Goal: Task Accomplishment & Management: Complete application form

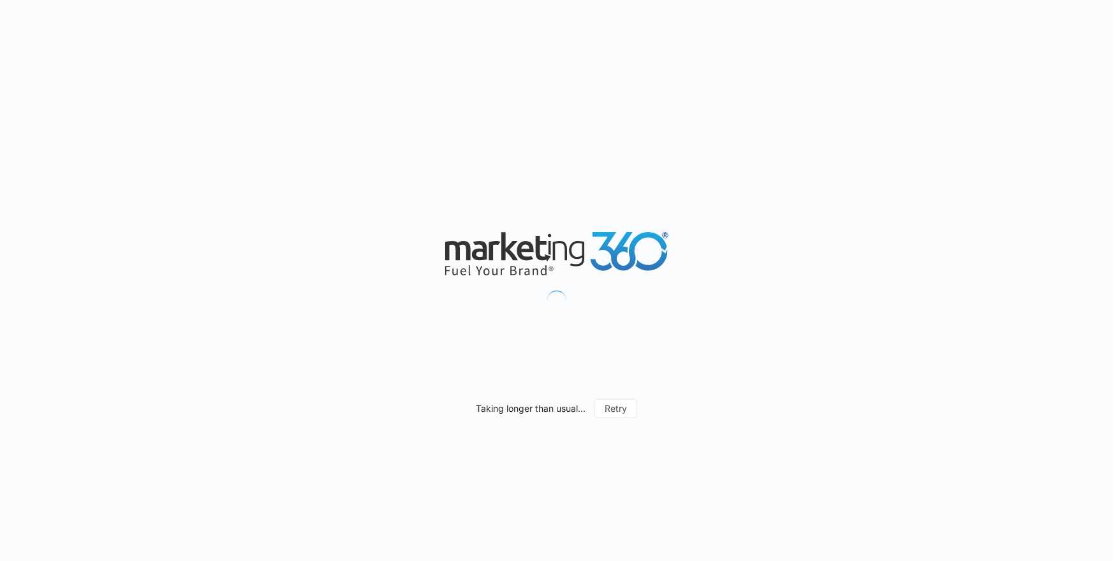
scroll to position [993, 0]
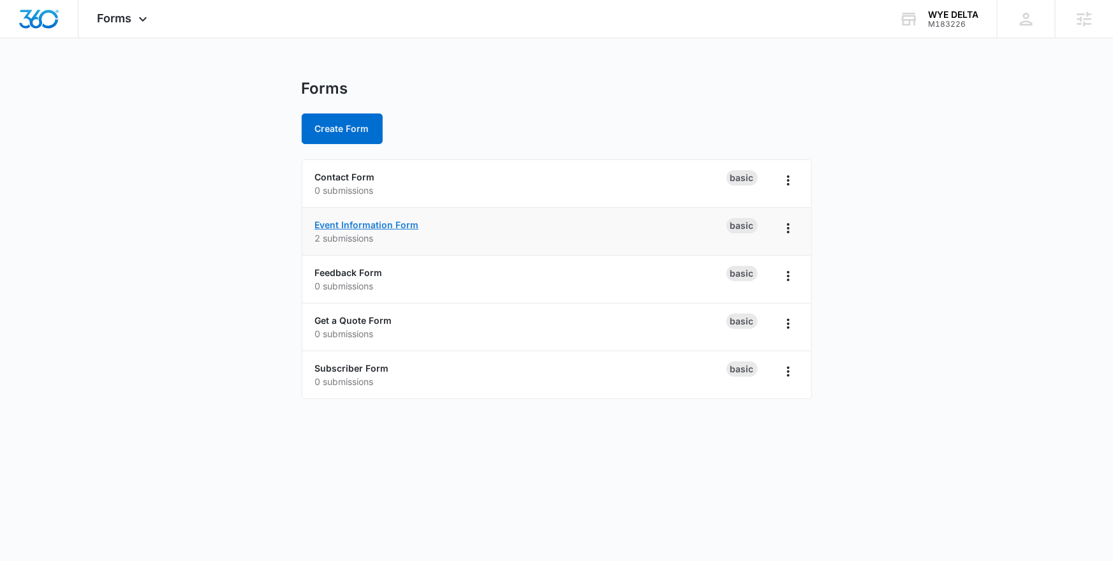
click at [356, 227] on link "Event Information Form" at bounding box center [367, 224] width 104 height 11
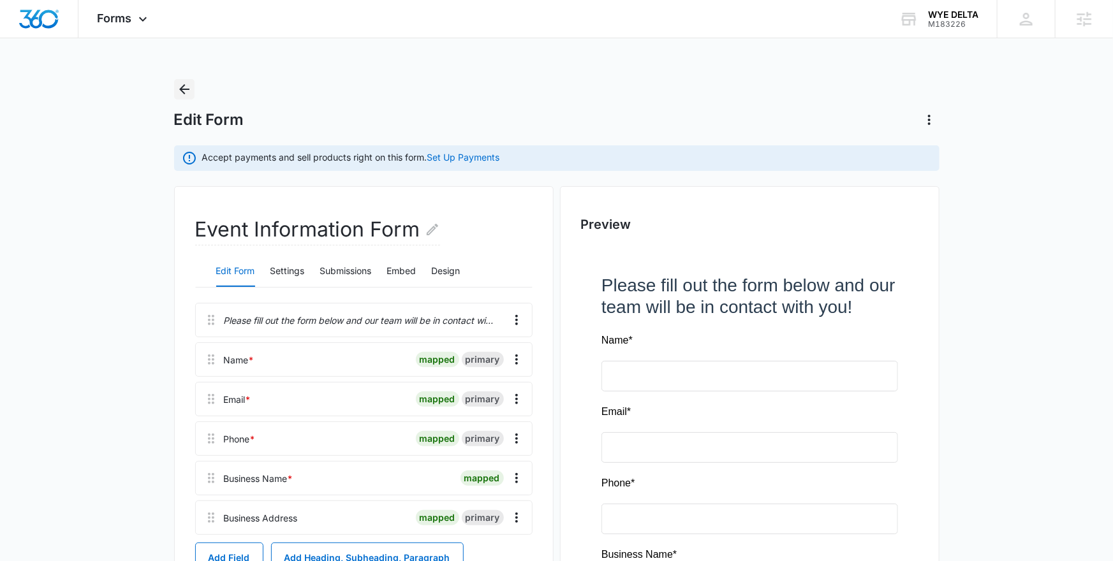
click at [184, 90] on icon "Back" at bounding box center [184, 89] width 15 height 15
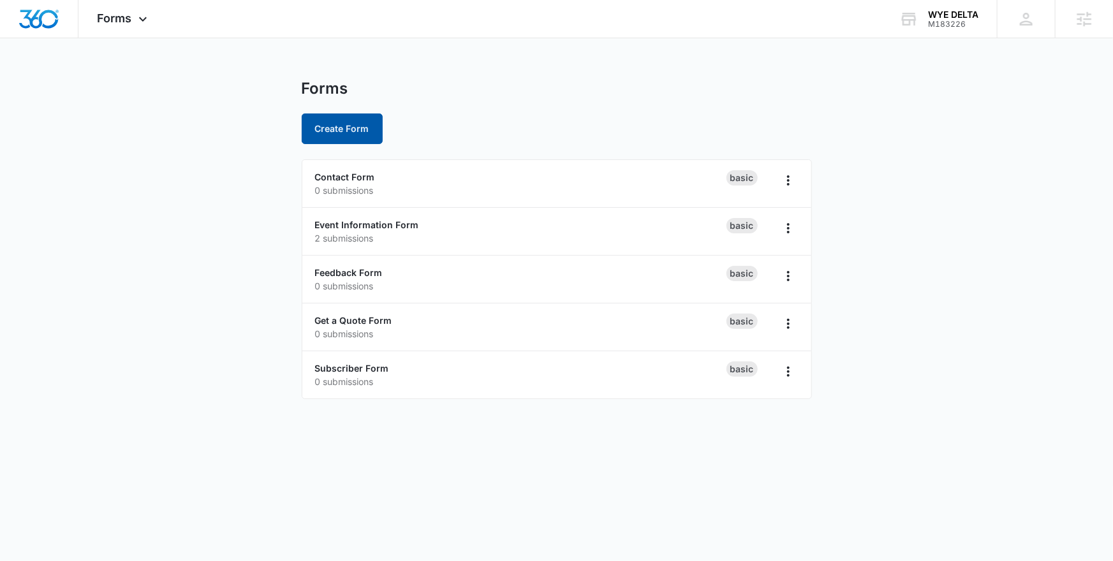
click at [341, 131] on button "Create Form" at bounding box center [342, 129] width 81 height 31
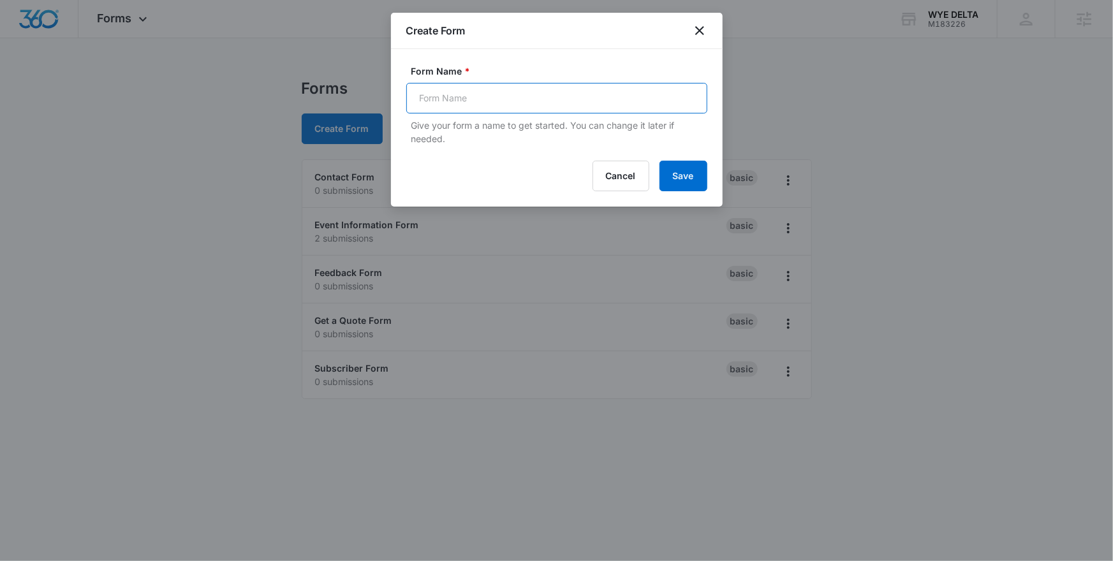
click at [483, 96] on input "Form Name *" at bounding box center [556, 98] width 301 height 31
type input "G"
type input "Tradeshow Giveaway"
click at [660, 161] on button "Save" at bounding box center [684, 176] width 48 height 31
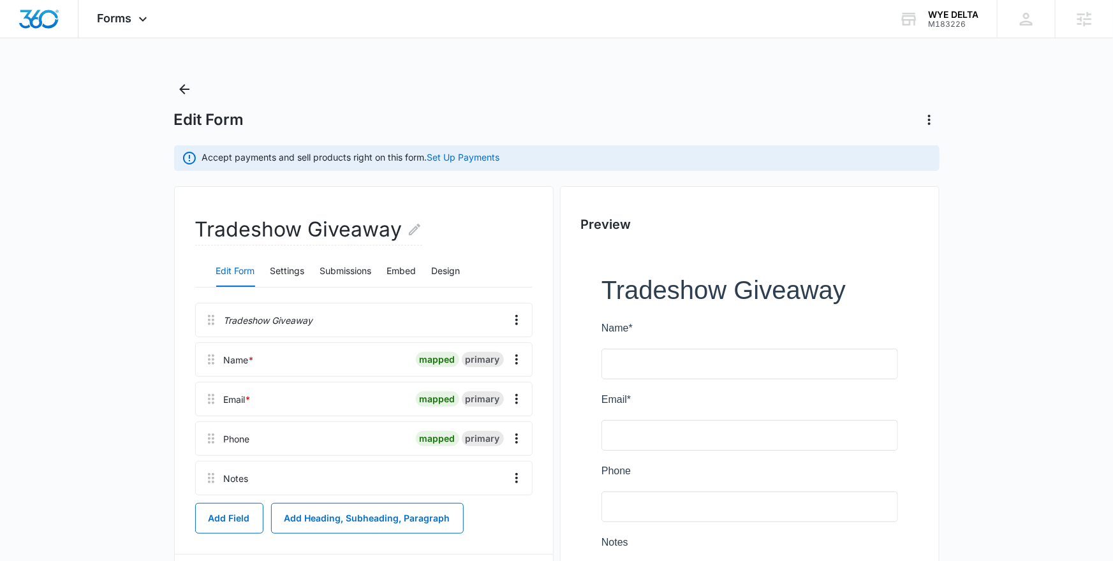
click at [150, 436] on main "Edit Form Accept payments and sell products right on this form. Set Up Payments…" at bounding box center [556, 412] width 1113 height 667
click at [519, 478] on icon "Overflow Menu" at bounding box center [516, 478] width 15 height 15
click at [475, 529] on div "Delete" at bounding box center [482, 533] width 27 height 9
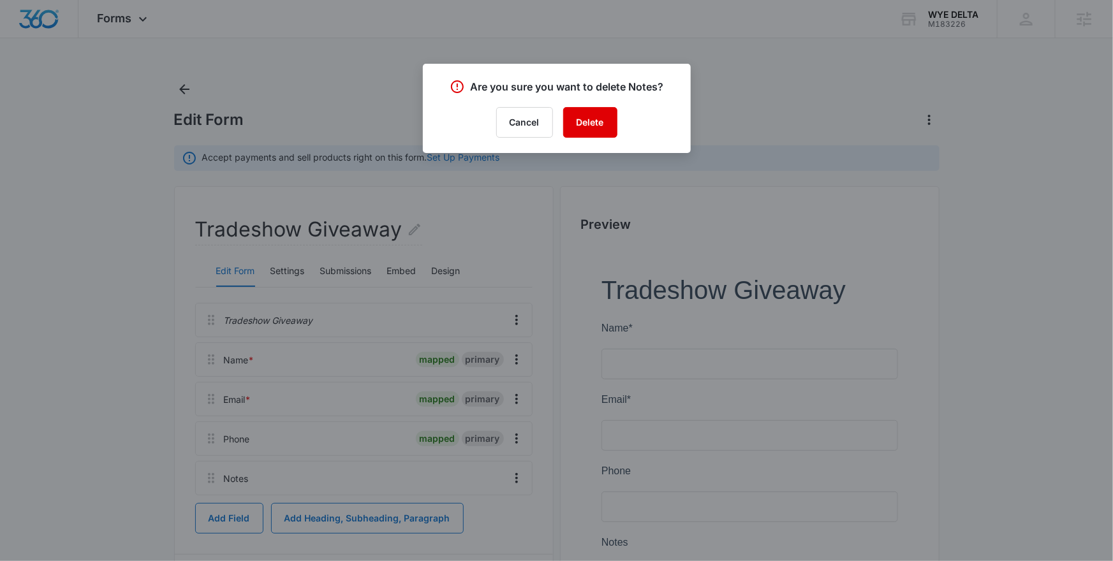
click at [597, 124] on button "Delete" at bounding box center [590, 122] width 54 height 31
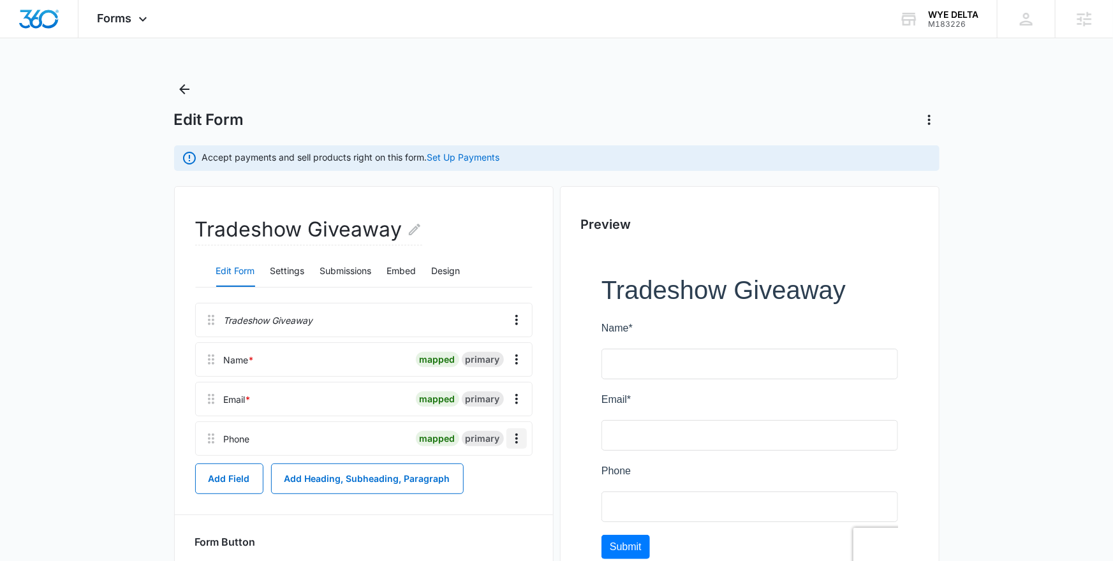
click at [519, 440] on icon "Overflow Menu" at bounding box center [516, 438] width 15 height 15
click at [485, 496] on div "Delete" at bounding box center [482, 493] width 27 height 9
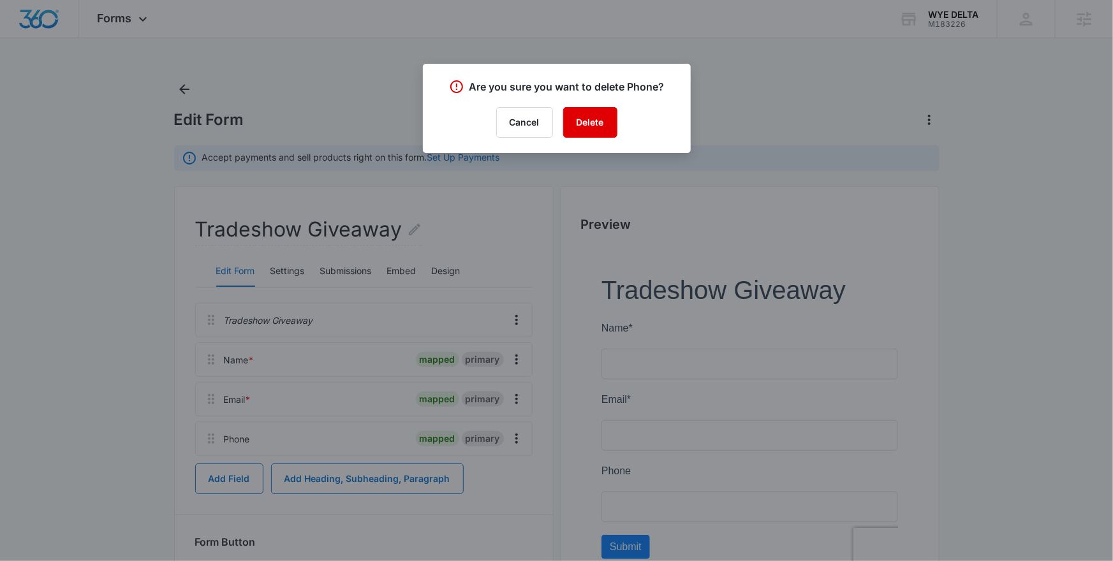
click at [592, 124] on button "Delete" at bounding box center [590, 122] width 54 height 31
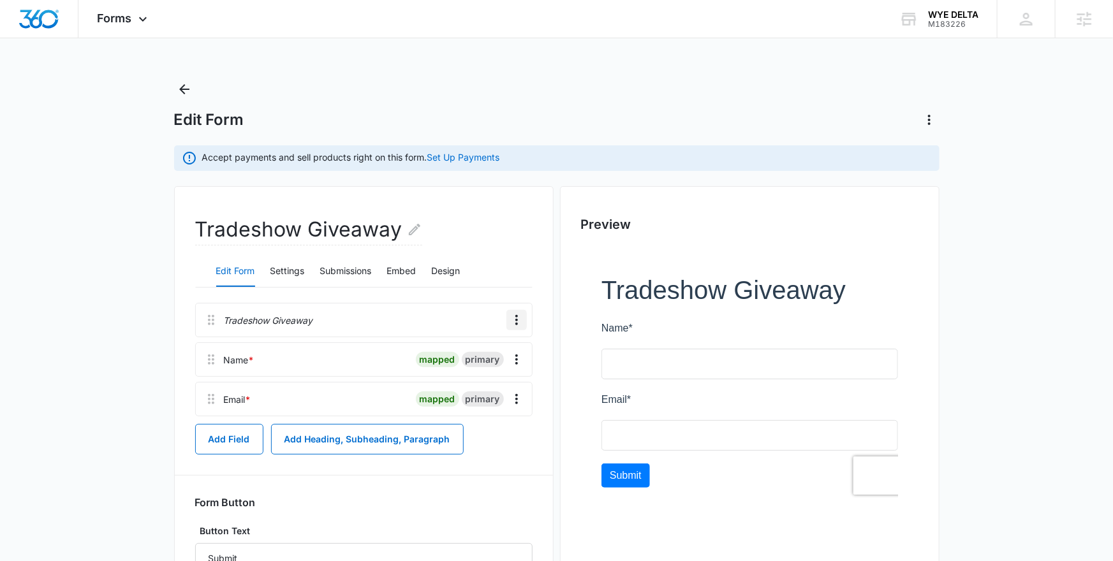
click at [515, 320] on icon "Overflow Menu" at bounding box center [516, 320] width 15 height 15
click at [480, 373] on div "Delete" at bounding box center [482, 374] width 27 height 9
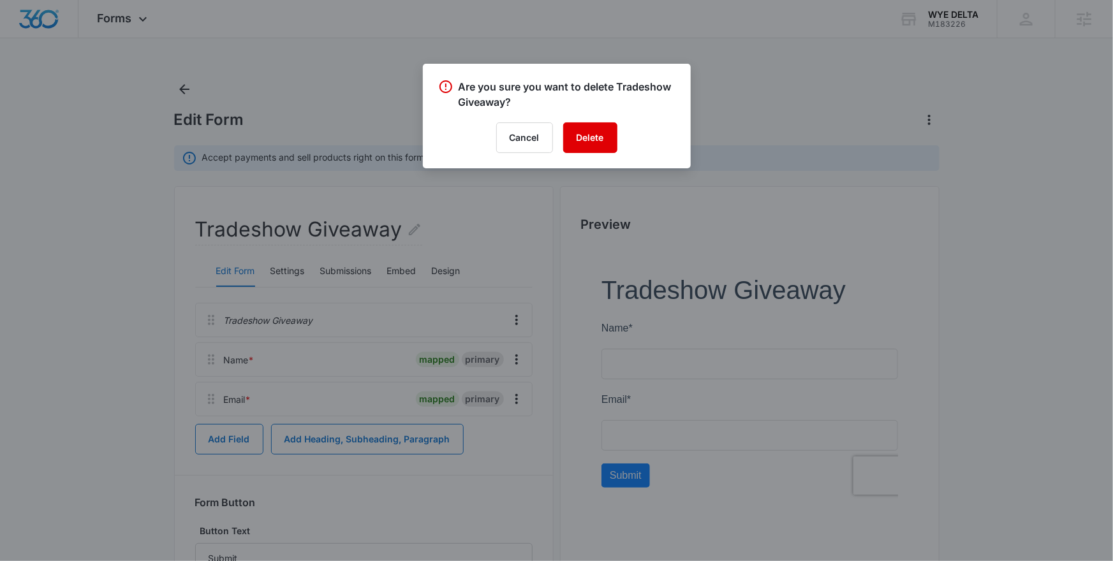
click at [589, 144] on button "Delete" at bounding box center [590, 137] width 54 height 31
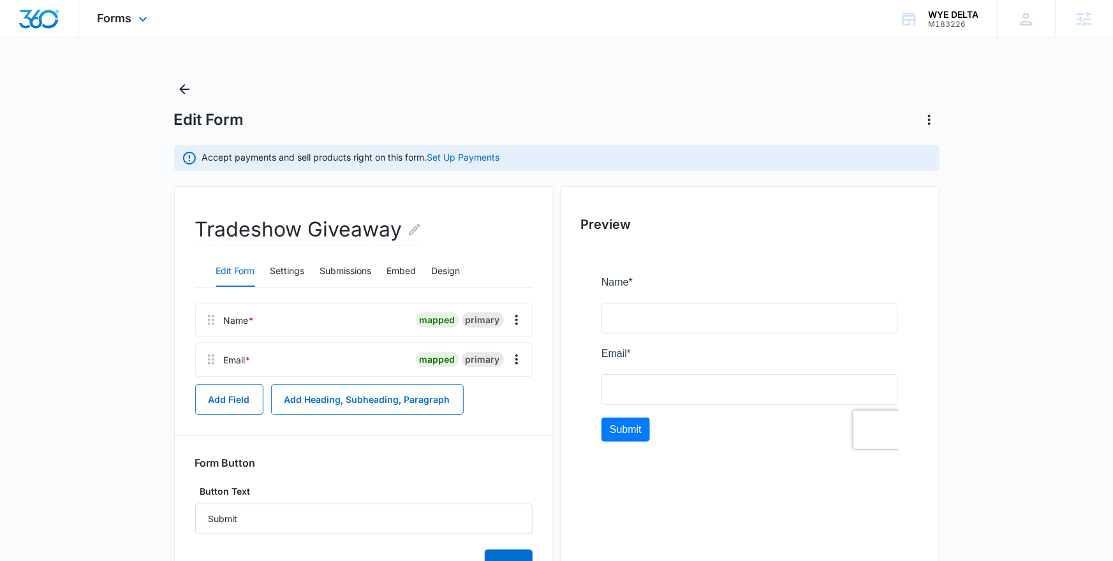
scroll to position [981, 0]
click at [543, 166] on div "Accept payments and sell products right on this form. Set Up Payments" at bounding box center [557, 158] width 766 height 26
click at [295, 278] on button "Settings" at bounding box center [287, 271] width 34 height 31
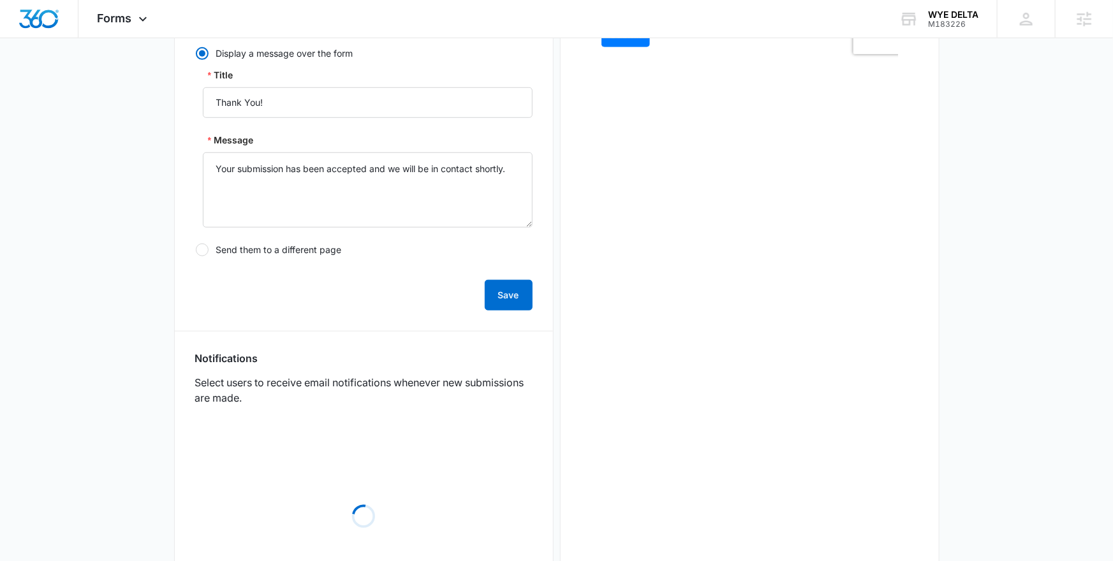
scroll to position [396, 0]
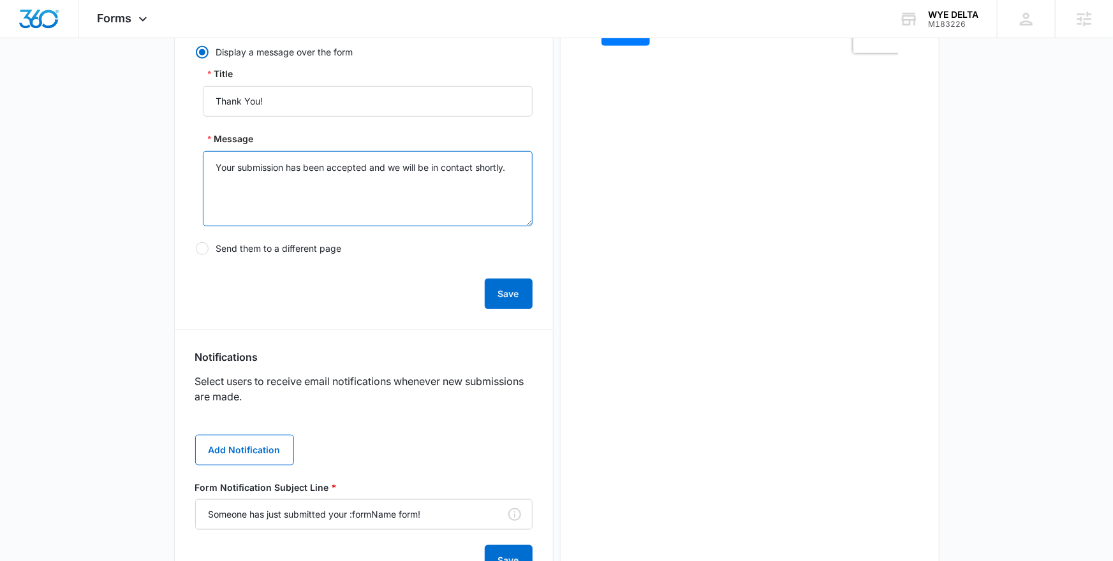
click at [383, 170] on textarea "Your submission has been accepted and we will be in contact shortly." at bounding box center [368, 188] width 330 height 75
type textarea "and"
click at [383, 170] on textarea "Your submission has been accepted and we will be in contact shortly." at bounding box center [368, 188] width 330 height 75
click at [362, 199] on textarea "Your submission has been accepted and we will be in contact shortly." at bounding box center [368, 188] width 330 height 75
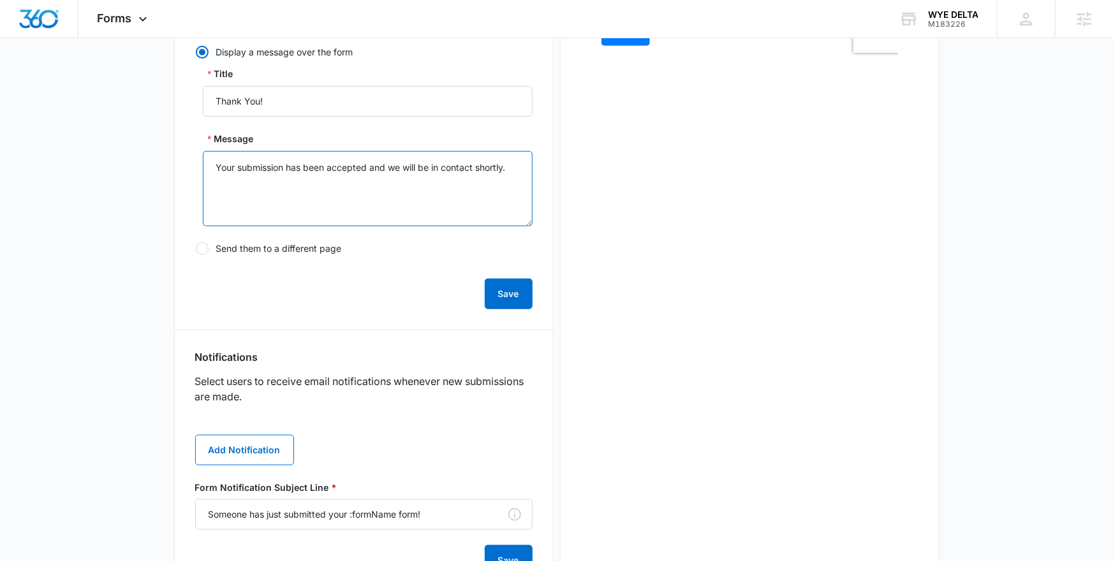
drag, startPoint x: 516, startPoint y: 168, endPoint x: 389, endPoint y: 170, distance: 127.0
click at [389, 170] on textarea "Your submission has been accepted and we will be in contact shortly." at bounding box center [368, 188] width 330 height 75
type textarea "Your submission has been accepted and you are entered into the Giveaway!"
click at [508, 296] on button "Save" at bounding box center [509, 294] width 48 height 31
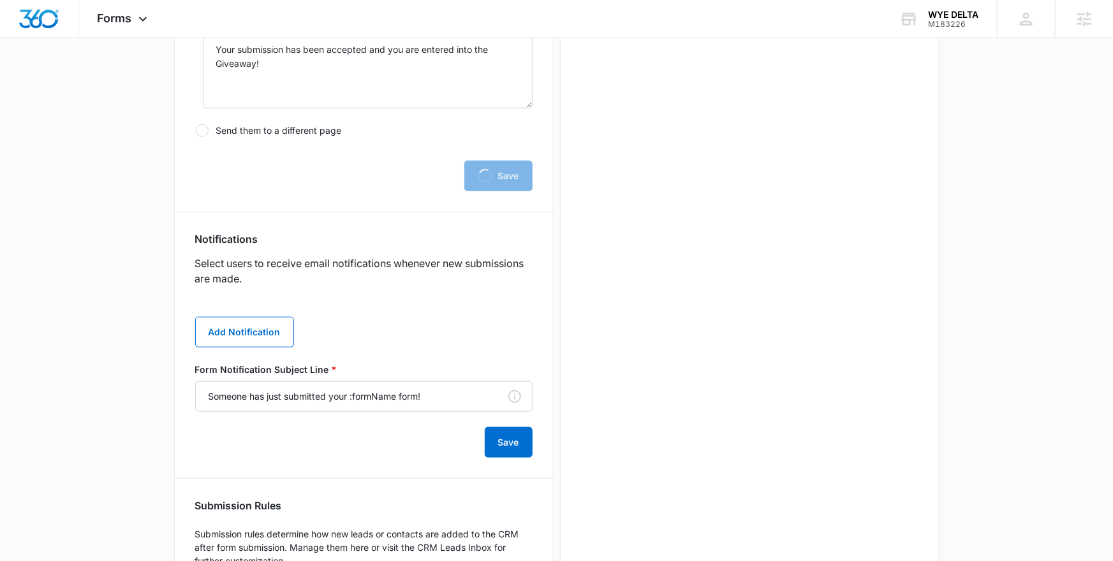
scroll to position [612, 0]
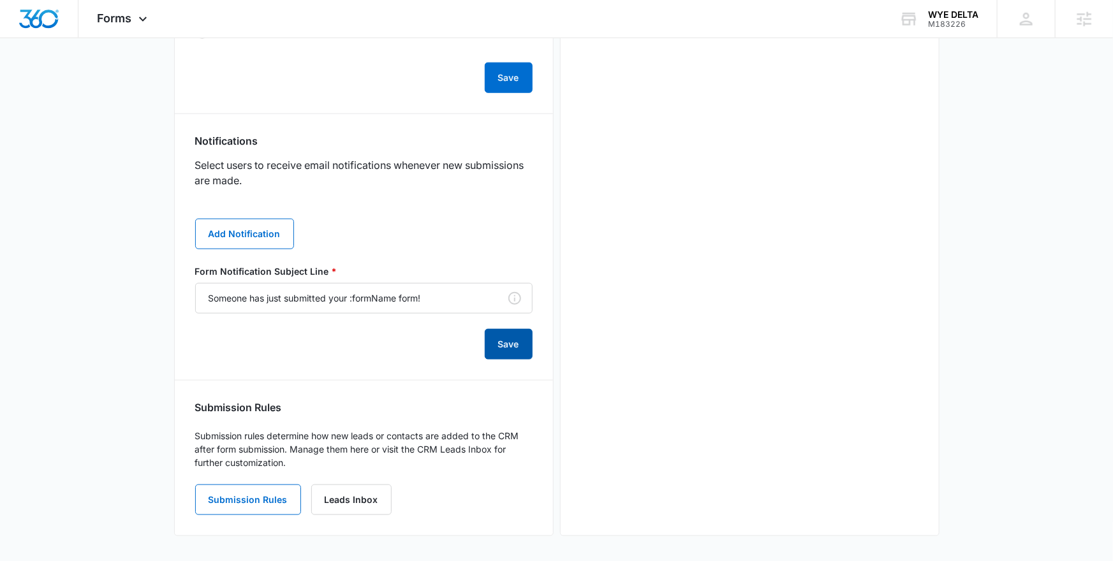
click at [503, 338] on button "Save" at bounding box center [509, 344] width 48 height 31
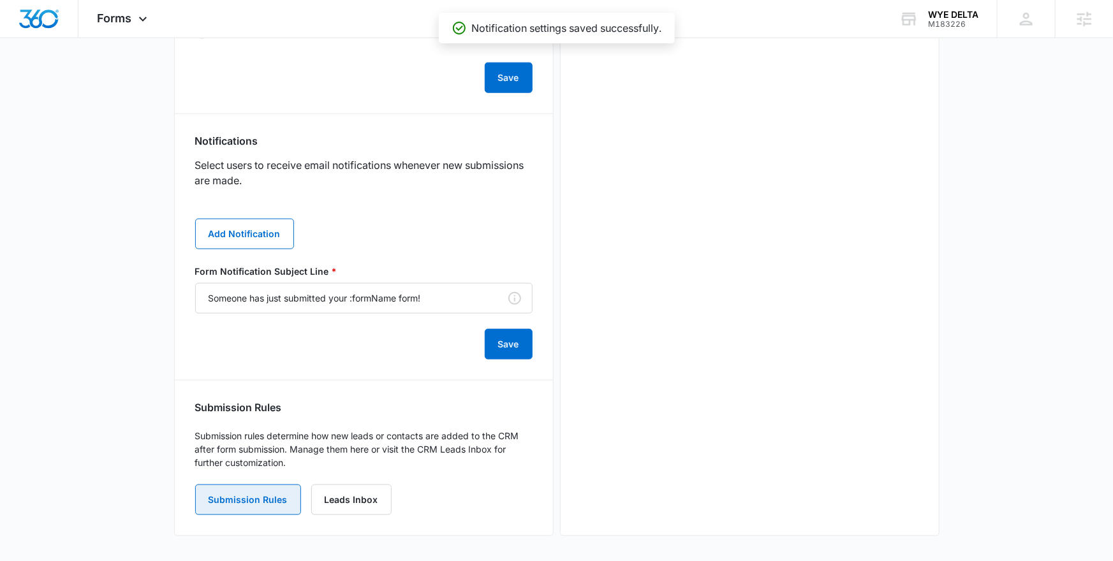
click at [272, 510] on button "Submission Rules" at bounding box center [248, 500] width 106 height 31
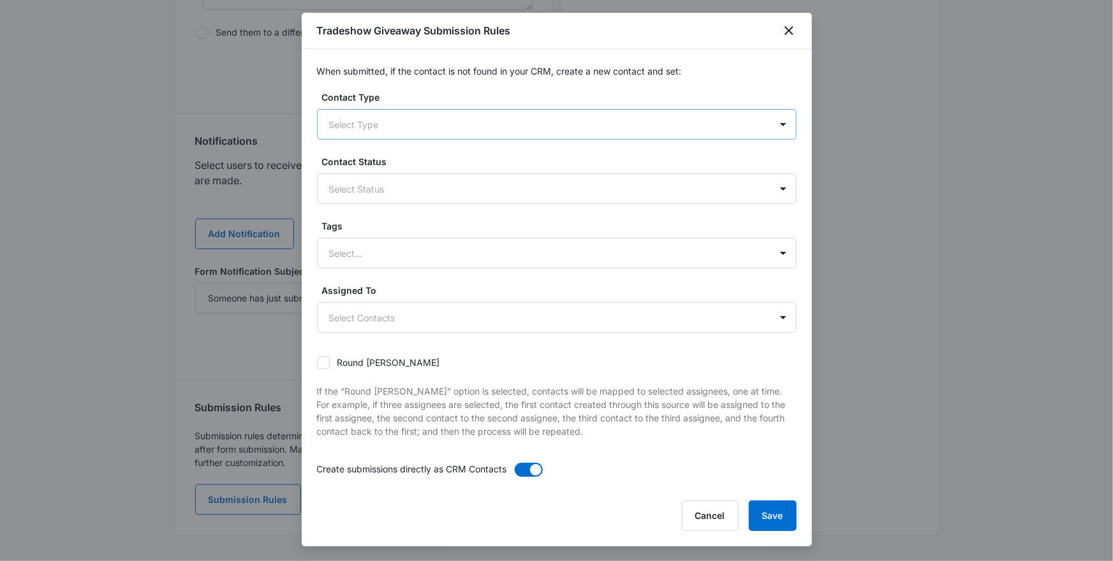
click at [443, 121] on div at bounding box center [541, 125] width 425 height 16
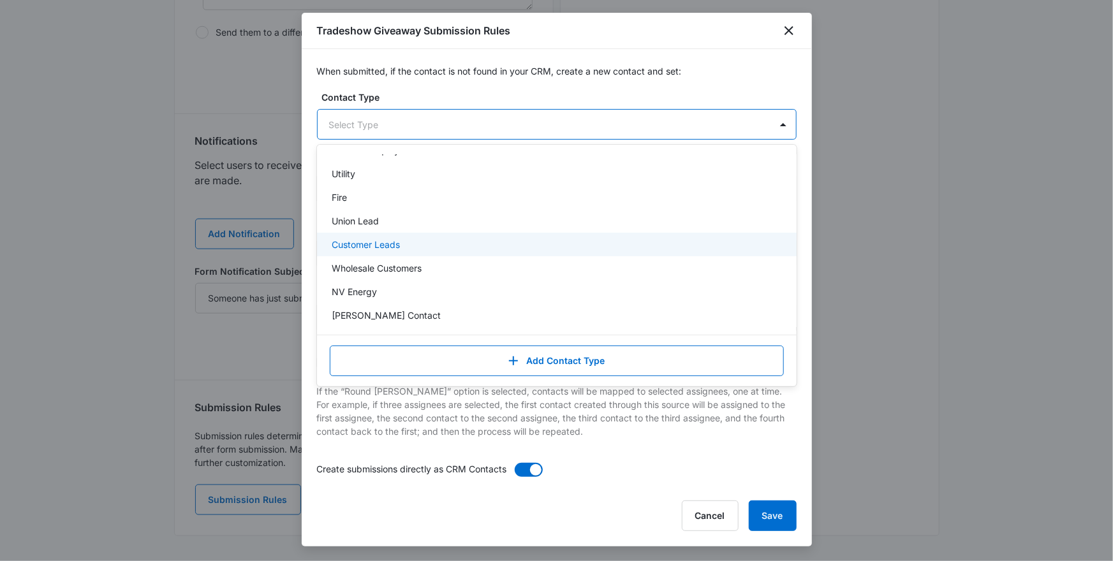
scroll to position [90, 0]
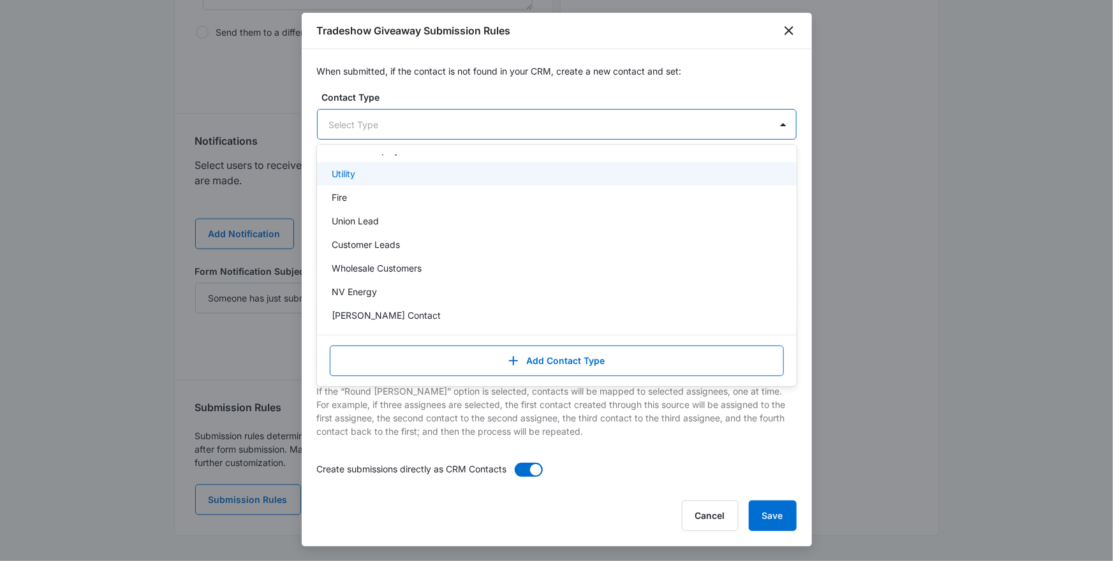
click at [625, 95] on label "Contact Type" at bounding box center [562, 97] width 480 height 13
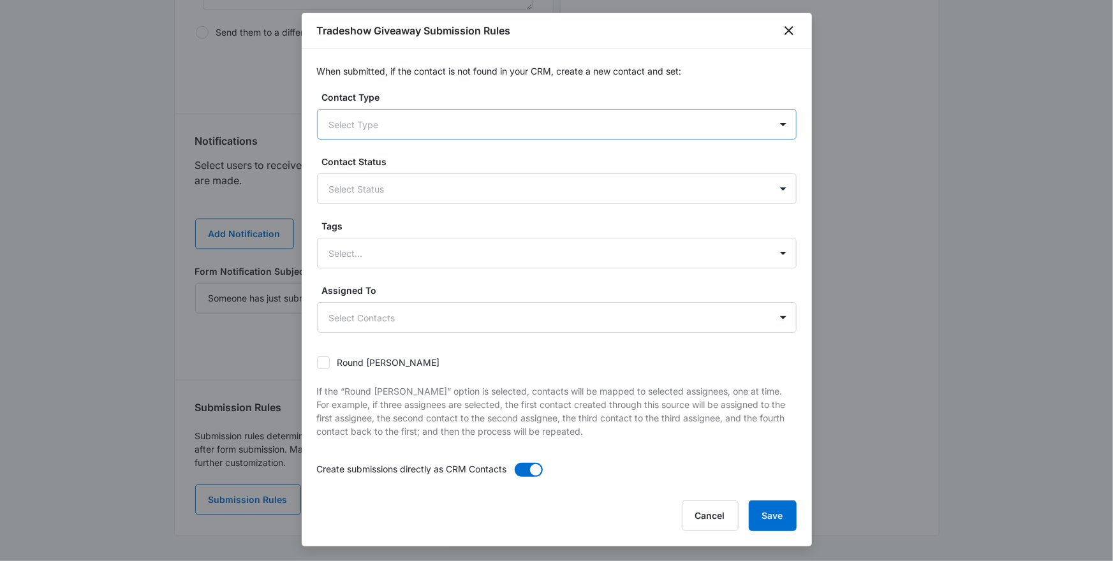
click at [650, 133] on div "Select Type" at bounding box center [544, 124] width 453 height 29
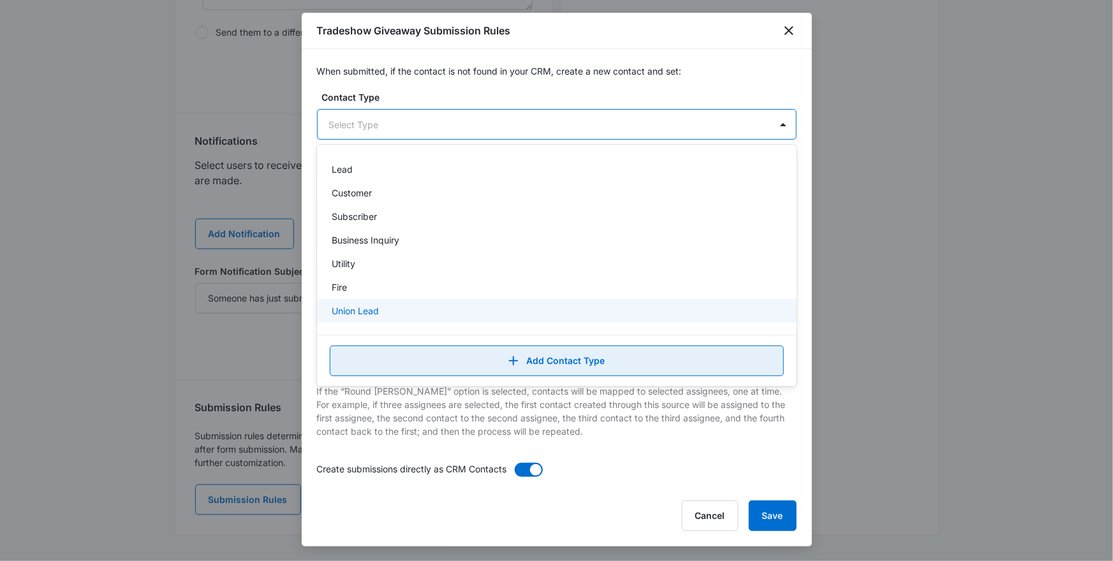
click at [568, 366] on button "Add Contact Type" at bounding box center [557, 361] width 454 height 31
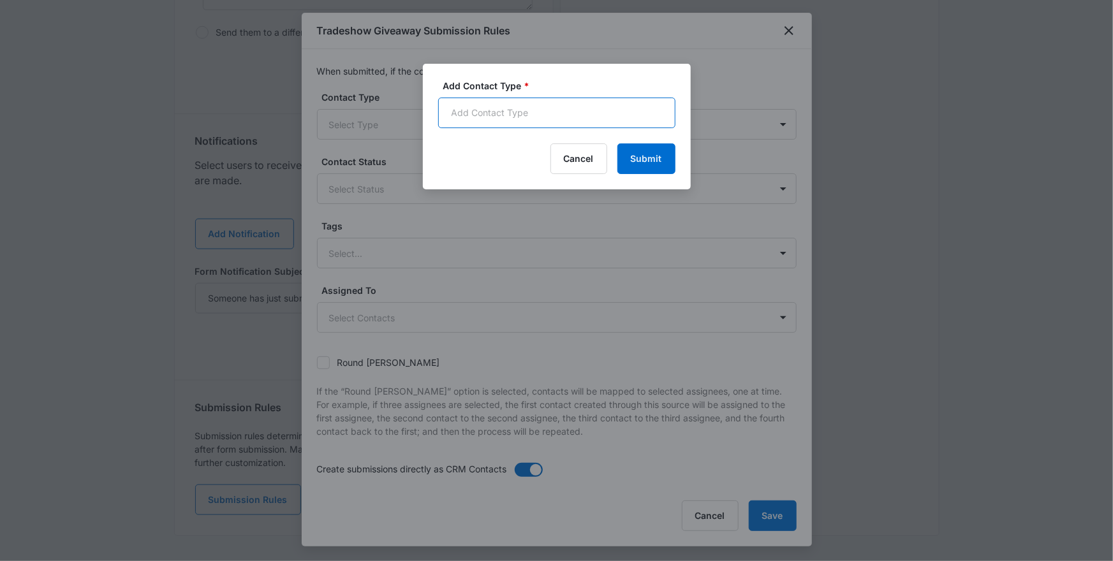
click at [528, 108] on input "Add Contact Type *" at bounding box center [556, 113] width 237 height 31
type input "Giveaway"
click at [651, 157] on button "Submit" at bounding box center [647, 159] width 58 height 31
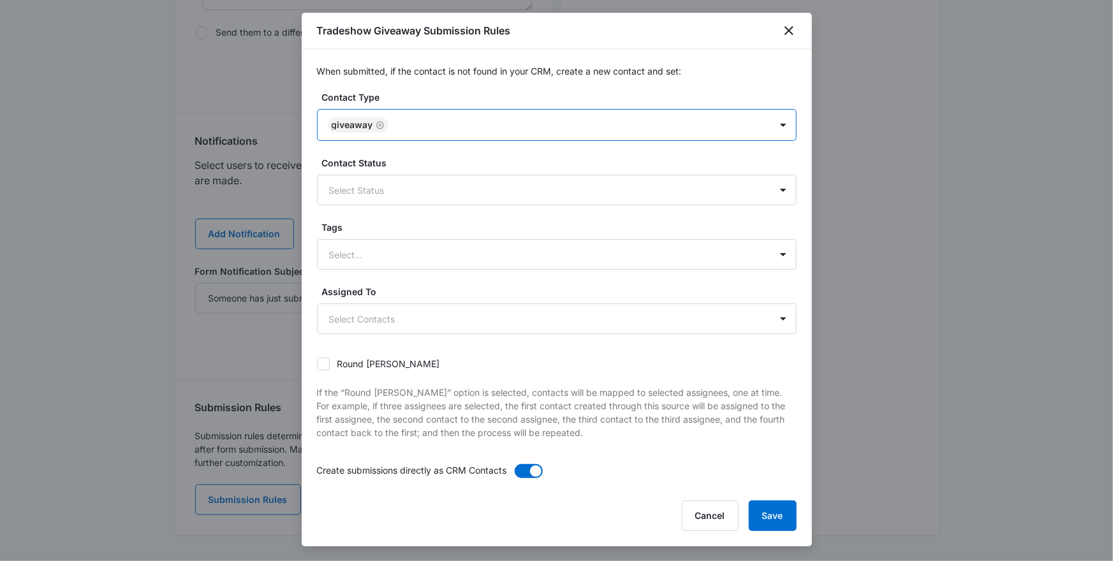
scroll to position [51, 0]
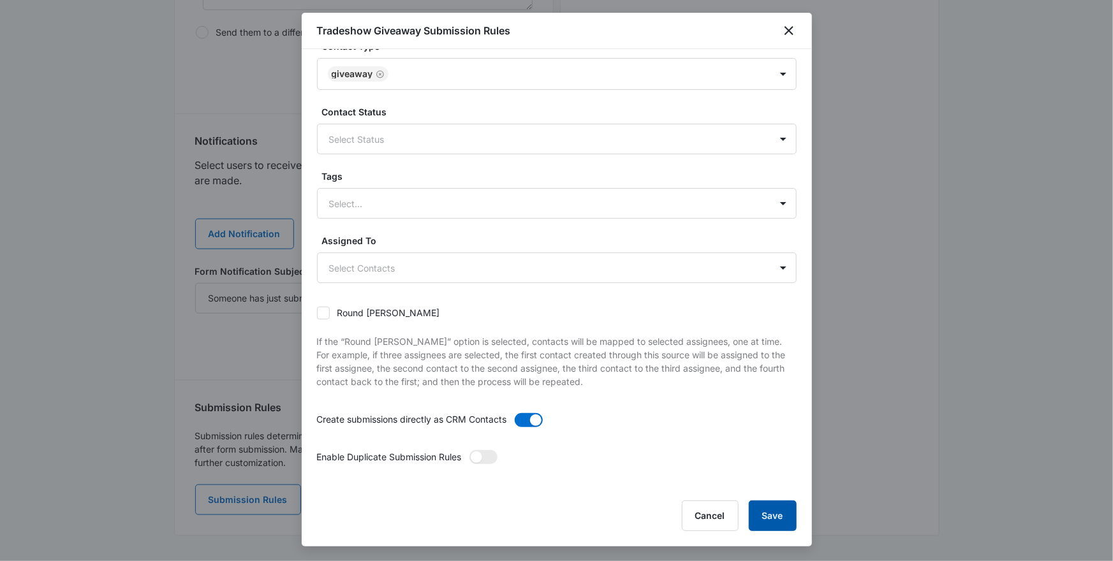
click at [774, 517] on button "Save" at bounding box center [773, 516] width 48 height 31
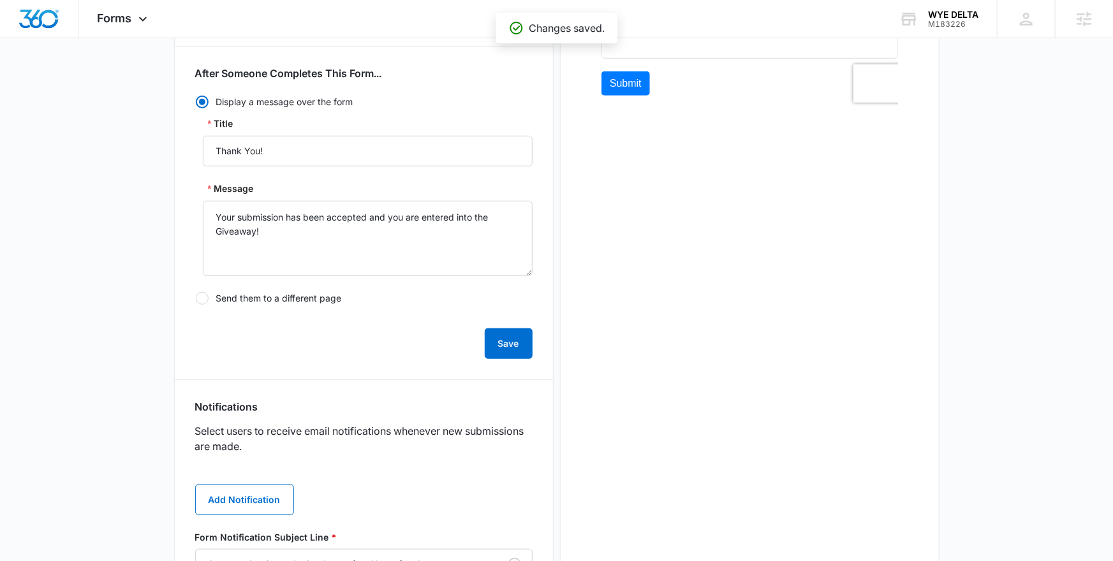
scroll to position [0, 0]
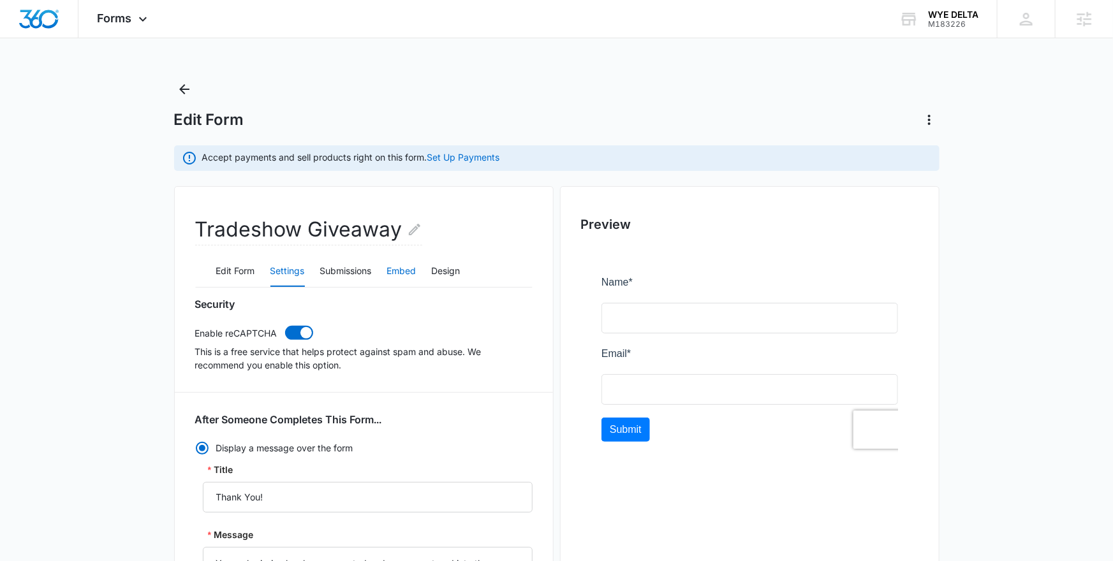
click at [408, 271] on button "Embed" at bounding box center [401, 271] width 29 height 31
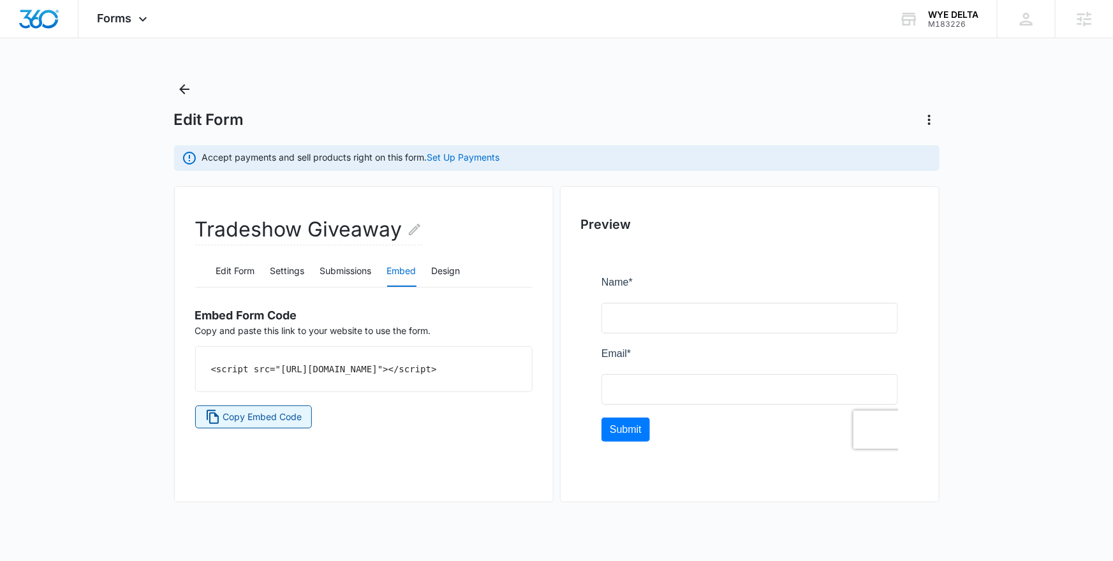
click at [287, 424] on span "Copy Embed Code" at bounding box center [262, 417] width 79 height 14
click at [450, 275] on button "Design" at bounding box center [446, 271] width 29 height 31
